Goal: Information Seeking & Learning: Learn about a topic

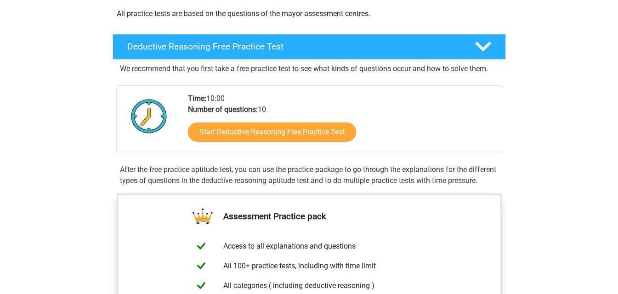
scroll to position [184, 0]
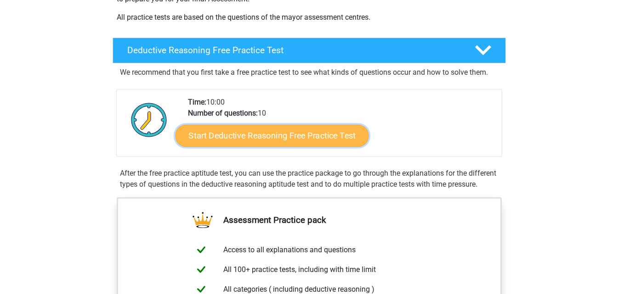
click at [271, 137] on link "Start Deductive Reasoning Free Practice Test" at bounding box center [271, 135] width 193 height 22
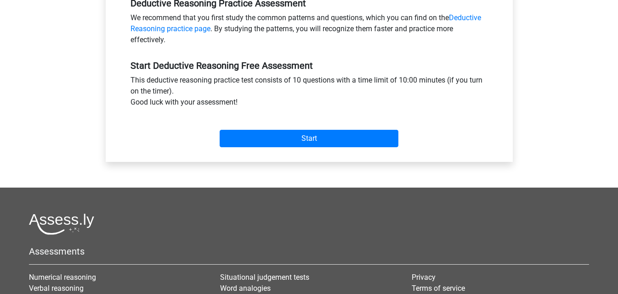
scroll to position [322, 0]
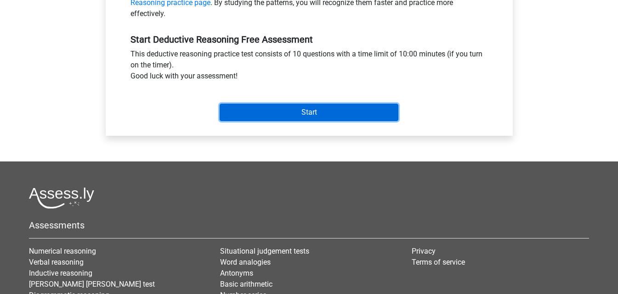
click at [300, 117] on input "Start" at bounding box center [309, 112] width 179 height 17
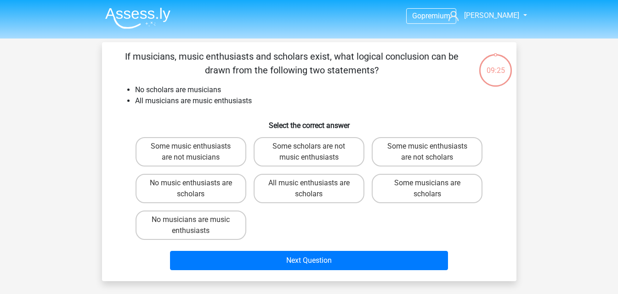
scroll to position [46, 0]
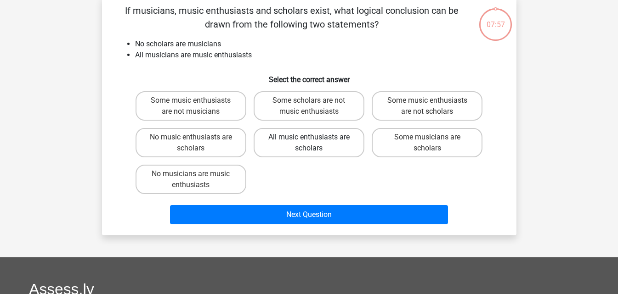
click at [302, 147] on label "All music enthusiasts are scholars" at bounding box center [309, 142] width 111 height 29
click at [309, 143] on input "All music enthusiasts are scholars" at bounding box center [312, 140] width 6 height 6
radio input "true"
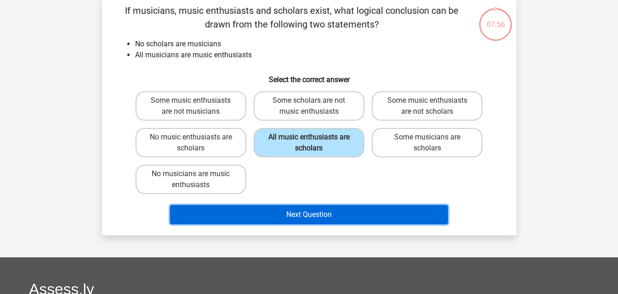
click at [297, 220] on button "Next Question" at bounding box center [309, 214] width 278 height 19
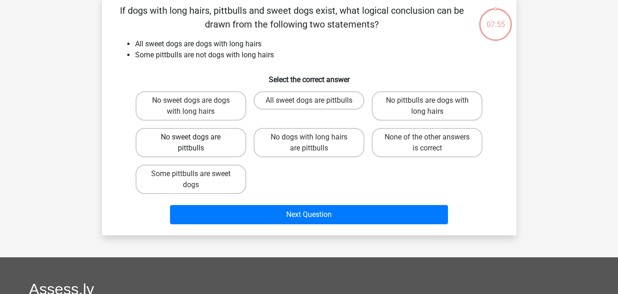
scroll to position [42, 0]
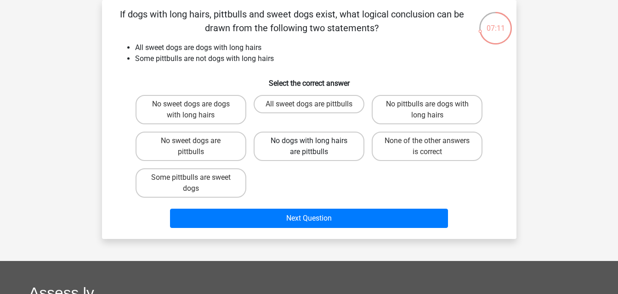
click at [326, 152] on label "No dogs with long hairs are pittbulls" at bounding box center [309, 146] width 111 height 29
click at [315, 147] on input "No dogs with long hairs are pittbulls" at bounding box center [312, 144] width 6 height 6
radio input "true"
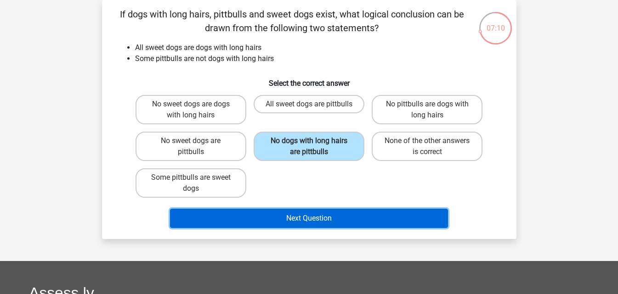
click at [311, 220] on button "Next Question" at bounding box center [309, 218] width 278 height 19
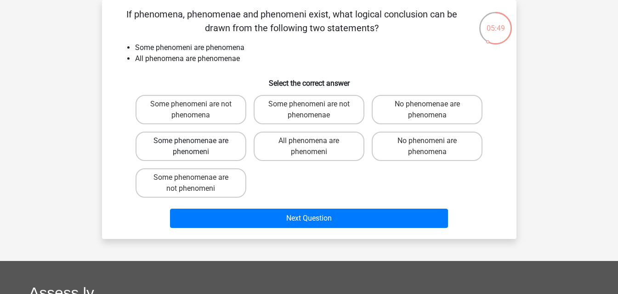
click at [198, 156] on label "Some phenomenae are phenomeni" at bounding box center [191, 146] width 111 height 29
click at [197, 147] on input "Some phenomenae are phenomeni" at bounding box center [194, 144] width 6 height 6
radio input "true"
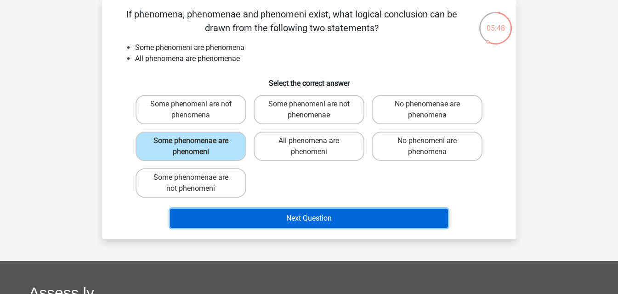
click at [254, 214] on button "Next Question" at bounding box center [309, 218] width 278 height 19
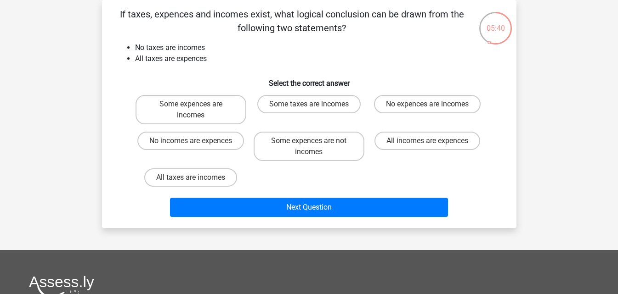
scroll to position [0, 0]
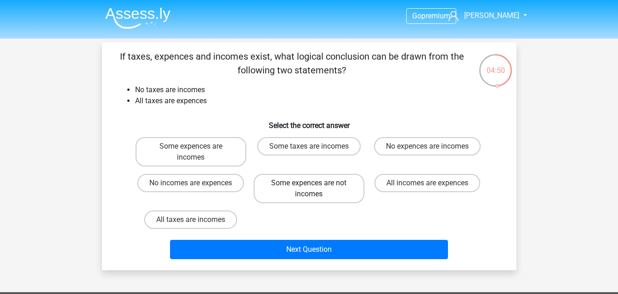
click at [292, 192] on label "Some expences are not incomes" at bounding box center [309, 188] width 111 height 29
click at [309, 189] on input "Some expences are not incomes" at bounding box center [312, 186] width 6 height 6
radio input "true"
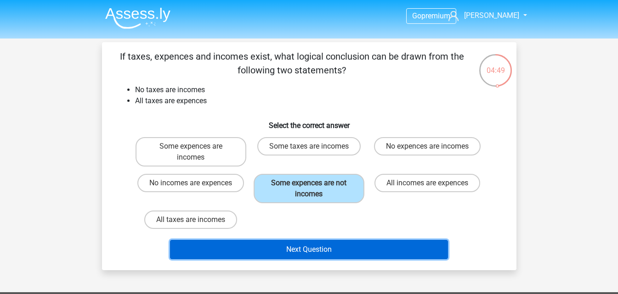
click at [276, 249] on button "Next Question" at bounding box center [309, 249] width 278 height 19
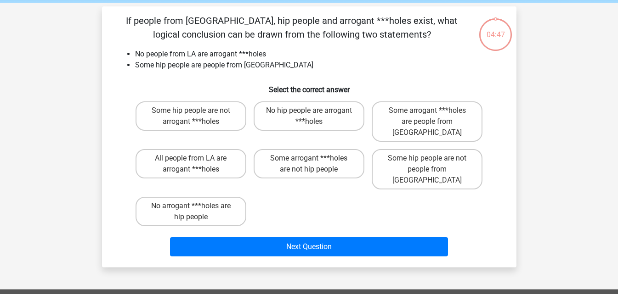
scroll to position [42, 0]
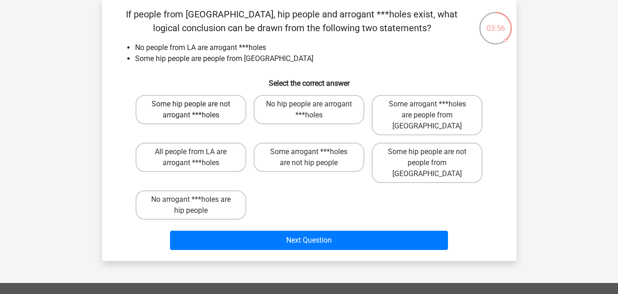
click at [188, 115] on label "Some hip people are not arrogant ***holes" at bounding box center [191, 109] width 111 height 29
click at [191, 110] on input "Some hip people are not arrogant ***holes" at bounding box center [194, 107] width 6 height 6
radio input "true"
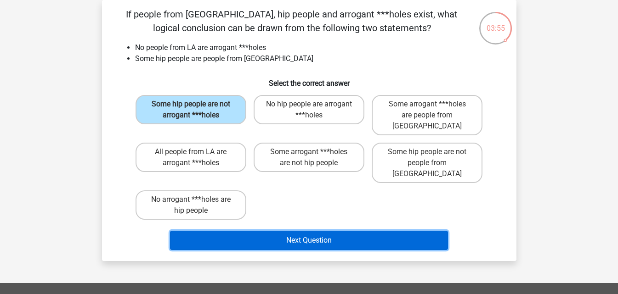
drag, startPoint x: 264, startPoint y: 219, endPoint x: 250, endPoint y: 208, distance: 18.0
click at [264, 231] on button "Next Question" at bounding box center [309, 240] width 278 height 19
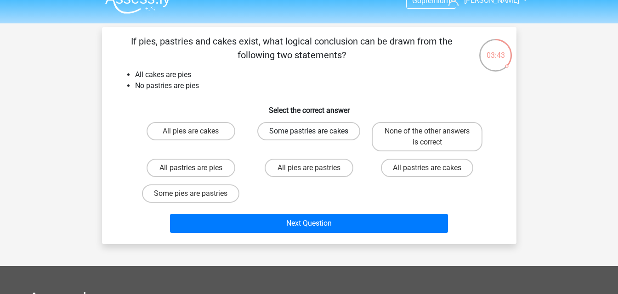
scroll to position [0, 0]
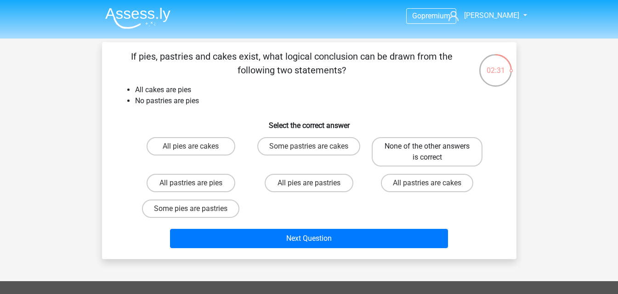
click at [441, 156] on label "None of the other answers is correct" at bounding box center [427, 151] width 111 height 29
click at [433, 153] on input "None of the other answers is correct" at bounding box center [430, 150] width 6 height 6
radio input "true"
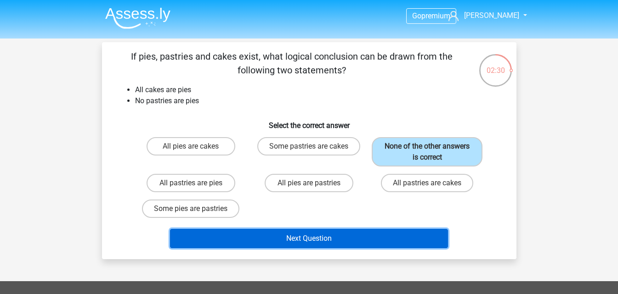
drag, startPoint x: 302, startPoint y: 239, endPoint x: 300, endPoint y: 235, distance: 4.7
click at [301, 238] on button "Next Question" at bounding box center [309, 238] width 278 height 19
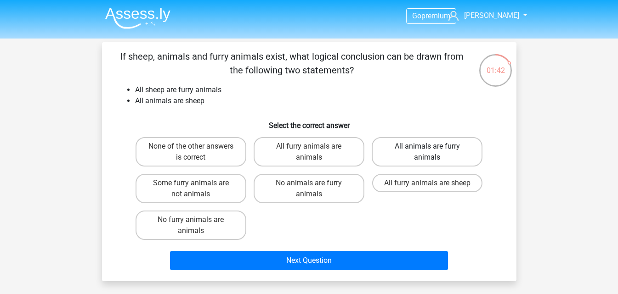
click at [424, 157] on label "All animals are furry animals" at bounding box center [427, 151] width 111 height 29
click at [427, 153] on input "All animals are furry animals" at bounding box center [430, 150] width 6 height 6
radio input "true"
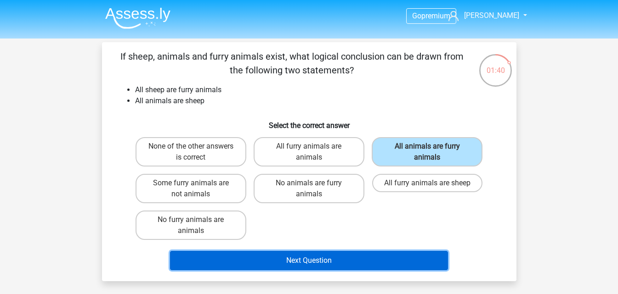
click at [308, 259] on button "Next Question" at bounding box center [309, 260] width 278 height 19
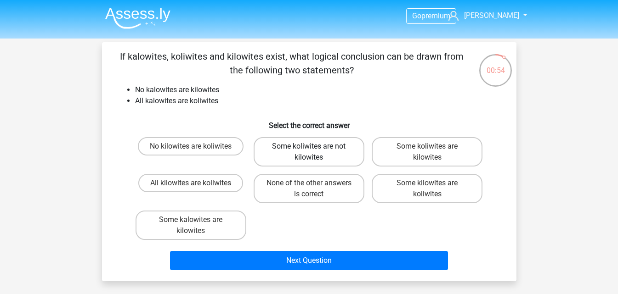
click at [305, 154] on label "Some koliwites are not kilowites" at bounding box center [309, 151] width 111 height 29
click at [309, 153] on input "Some koliwites are not kilowites" at bounding box center [312, 150] width 6 height 6
radio input "true"
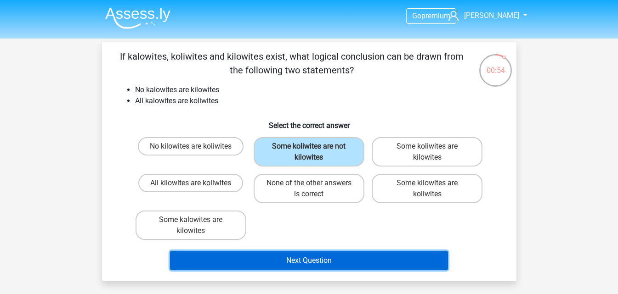
click at [273, 261] on button "Next Question" at bounding box center [309, 260] width 278 height 19
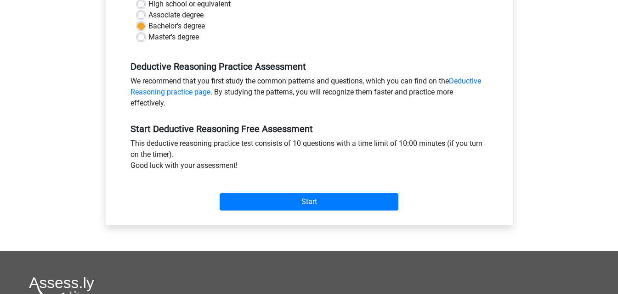
scroll to position [110, 0]
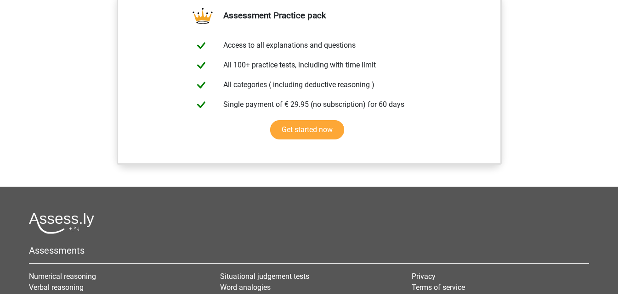
scroll to position [620, 0]
